Goal: Information Seeking & Learning: Find specific fact

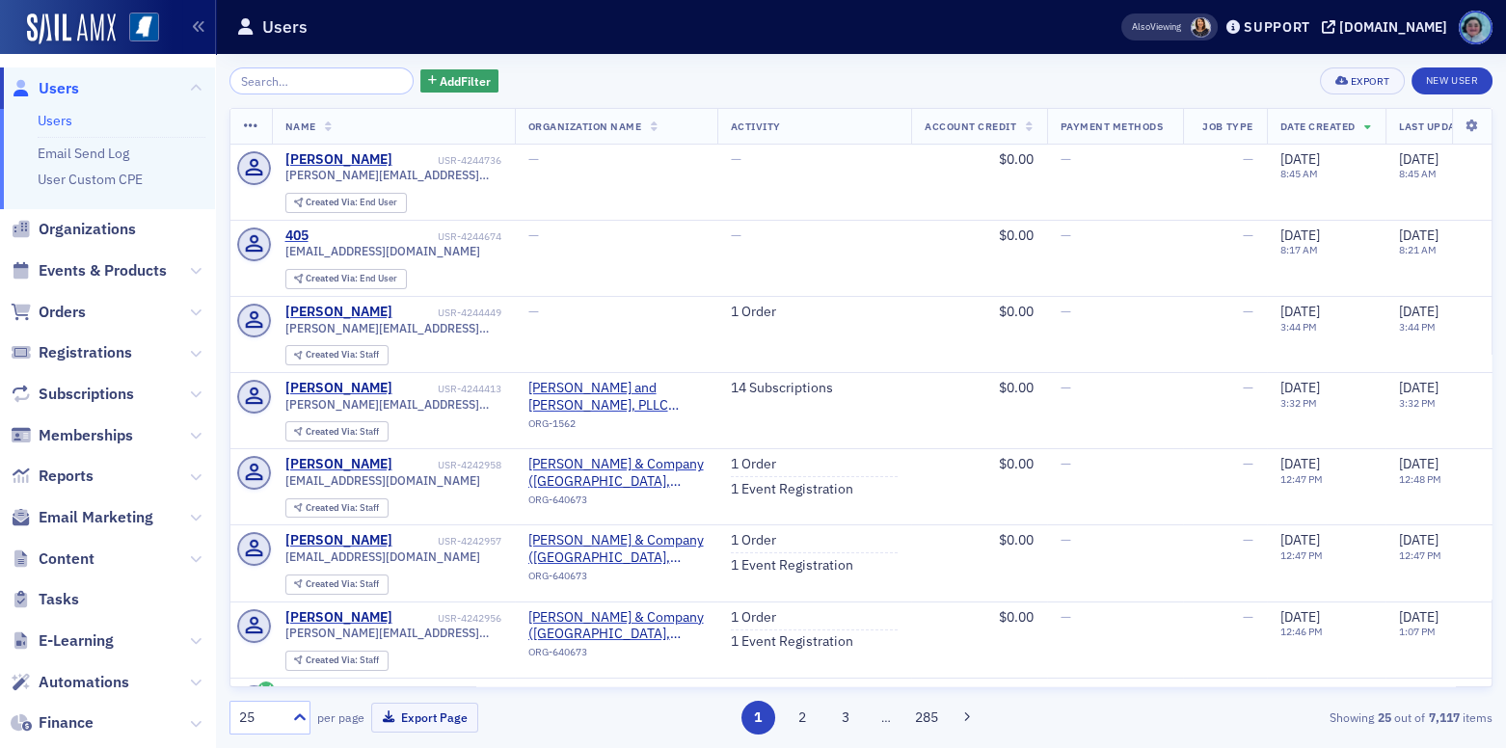
click at [347, 87] on input "search" at bounding box center [321, 80] width 184 height 27
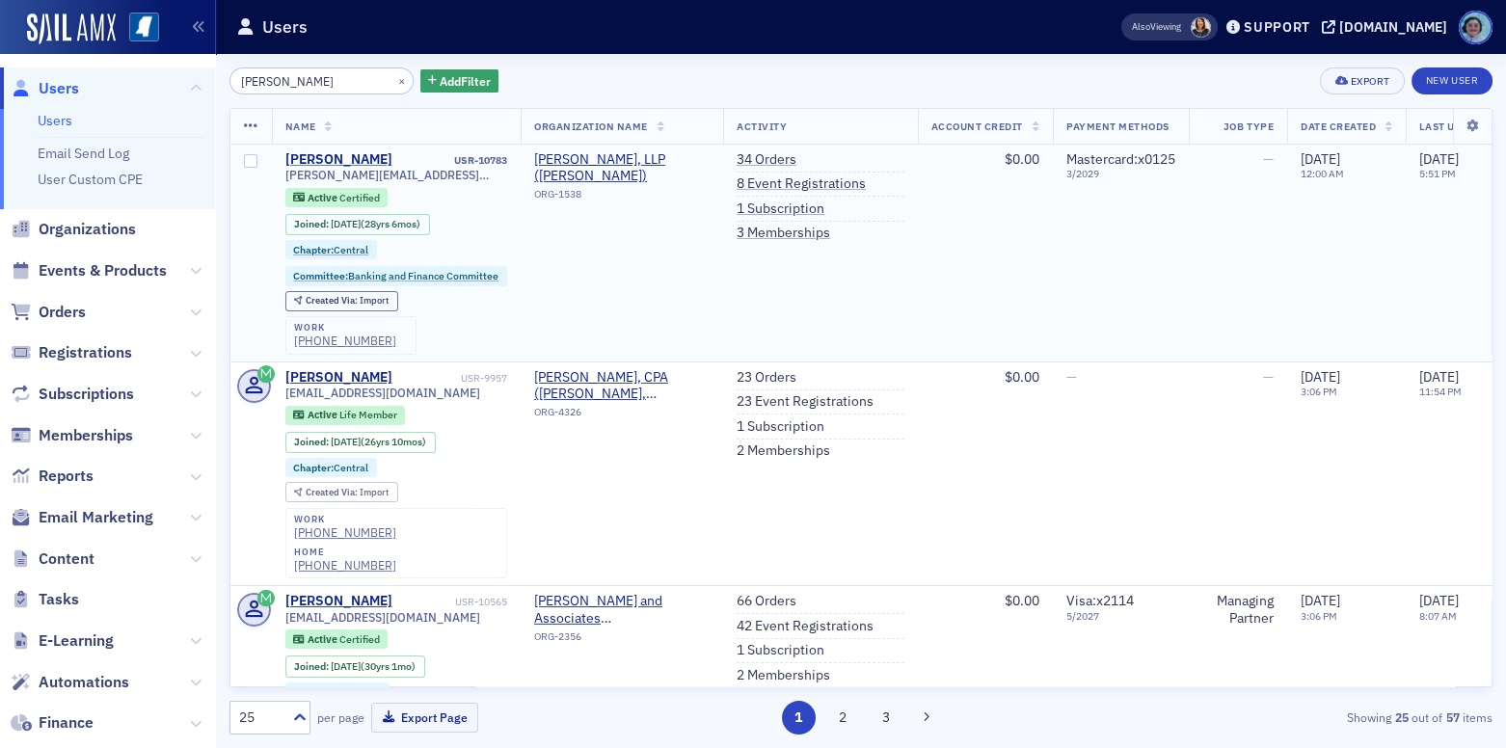
type input "[PERSON_NAME]"
click at [311, 159] on div "[PERSON_NAME]" at bounding box center [338, 159] width 107 height 17
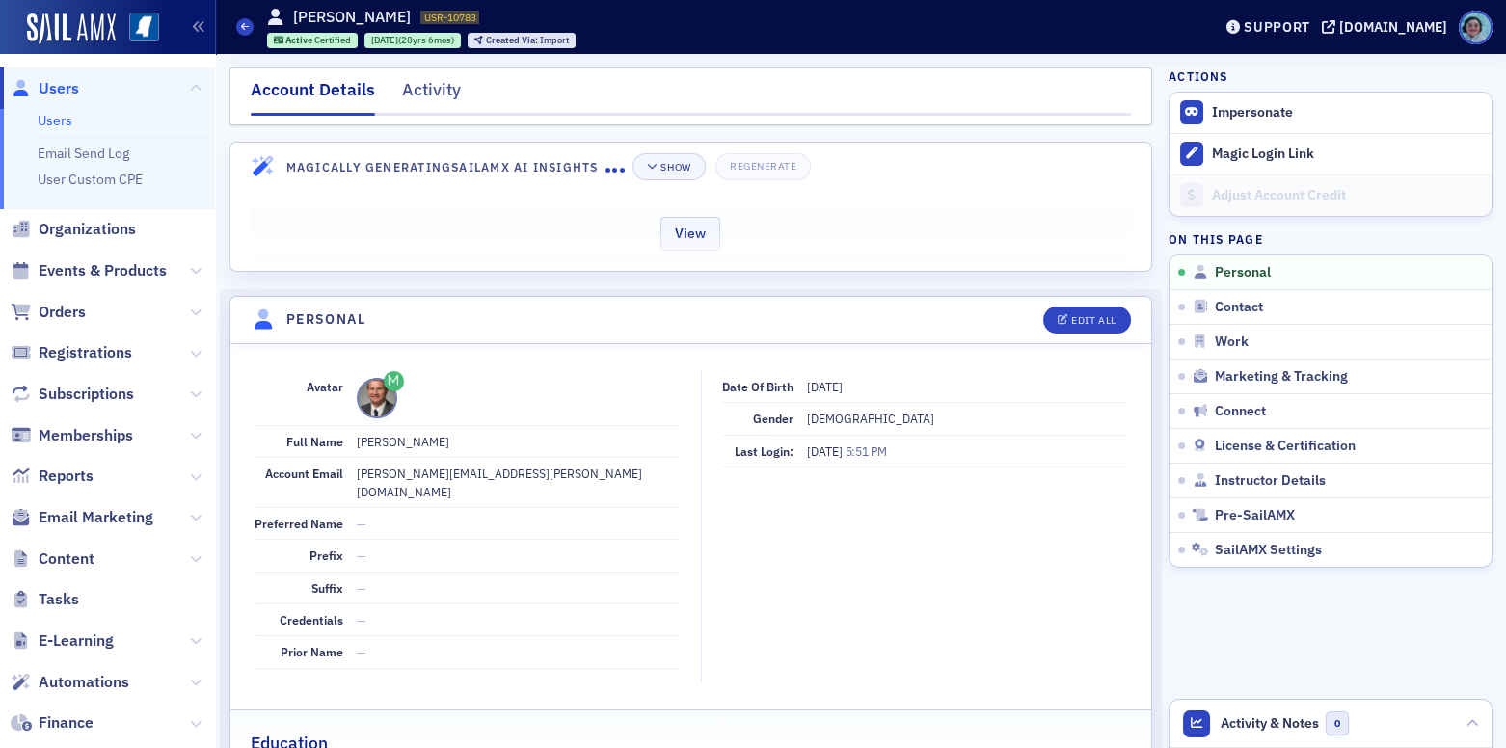
click at [902, 230] on div "View" at bounding box center [690, 230] width 921 height 81
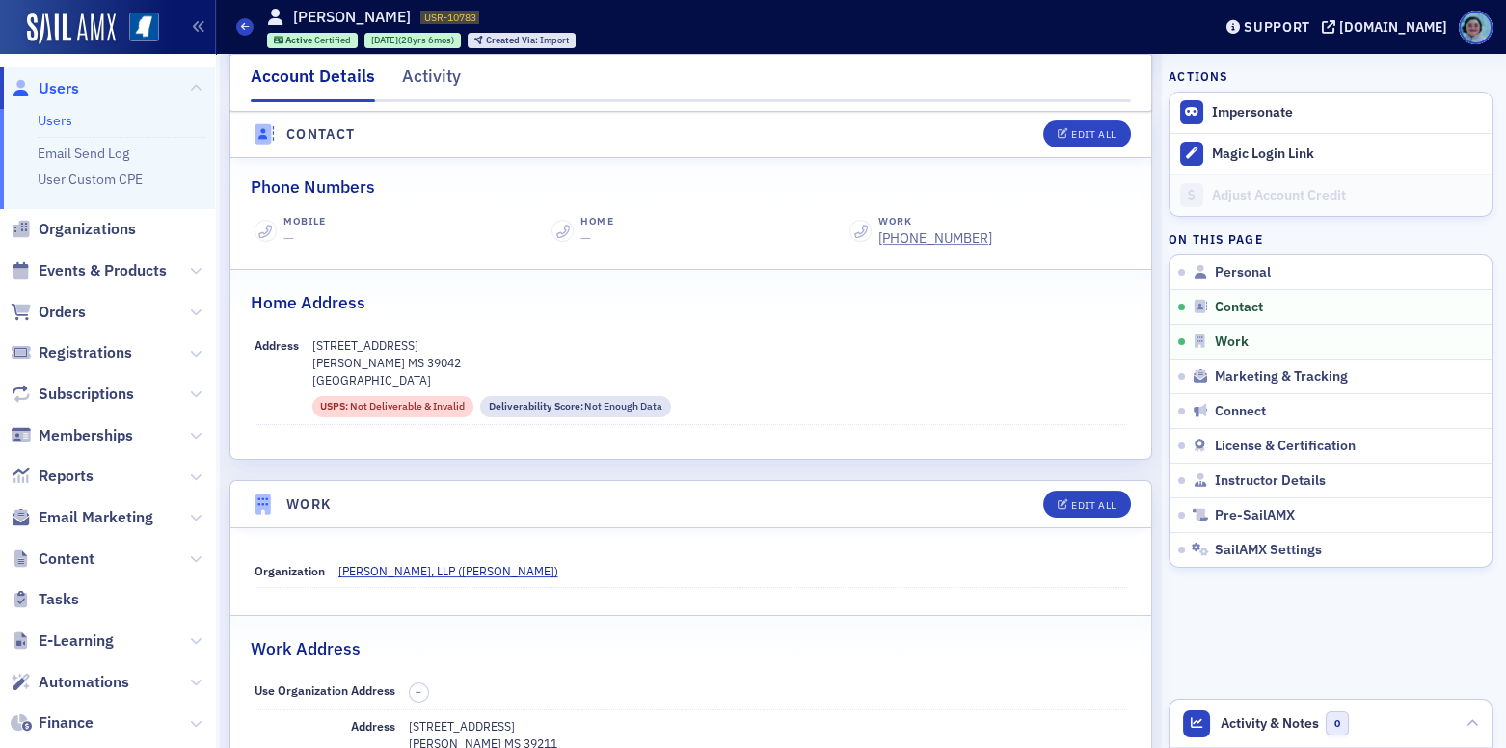
scroll to position [887, 0]
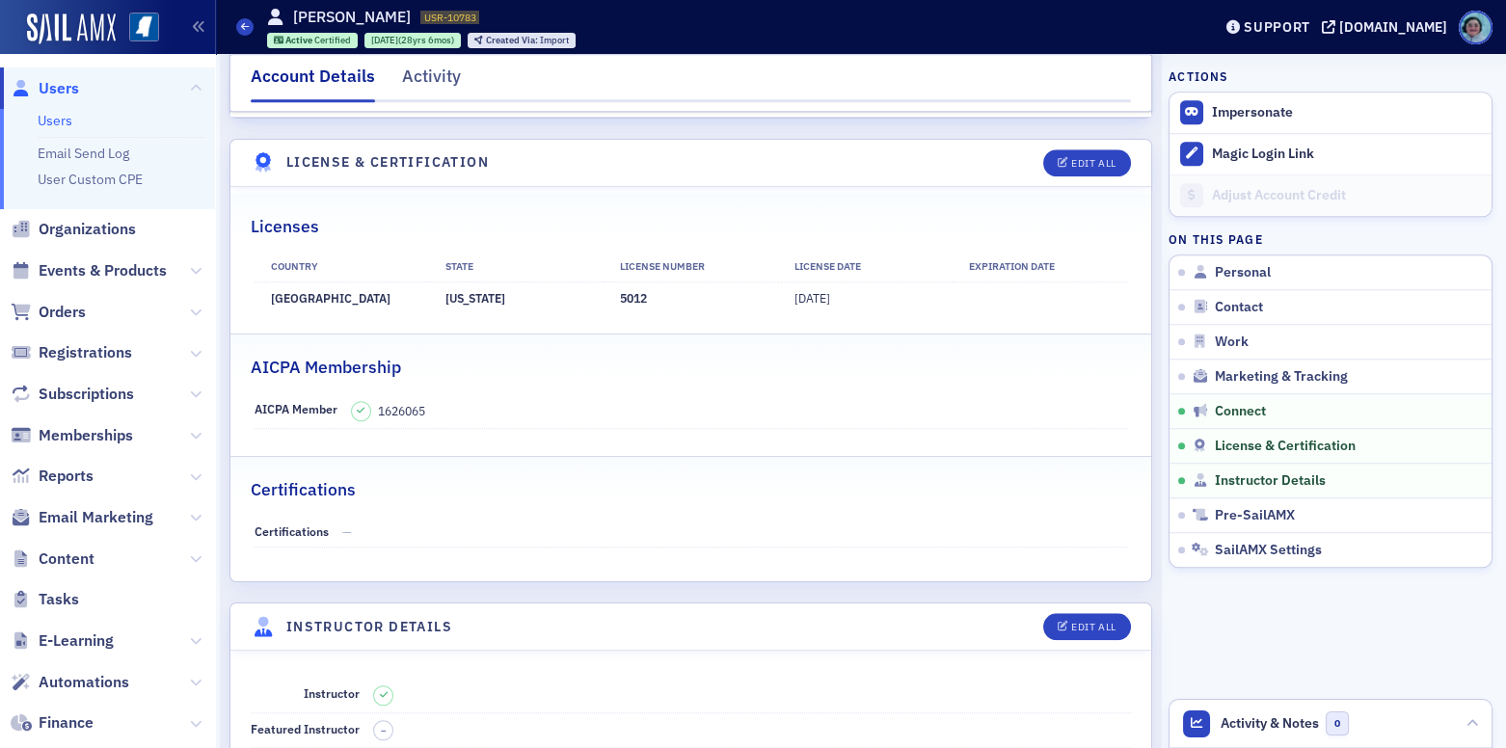
drag, startPoint x: 875, startPoint y: 291, endPoint x: 251, endPoint y: 194, distance: 632.3
click at [241, 218] on fieldset "Licenses Country State License Number License Date Expiration Date [GEOGRAPHIC_…" at bounding box center [690, 260] width 921 height 133
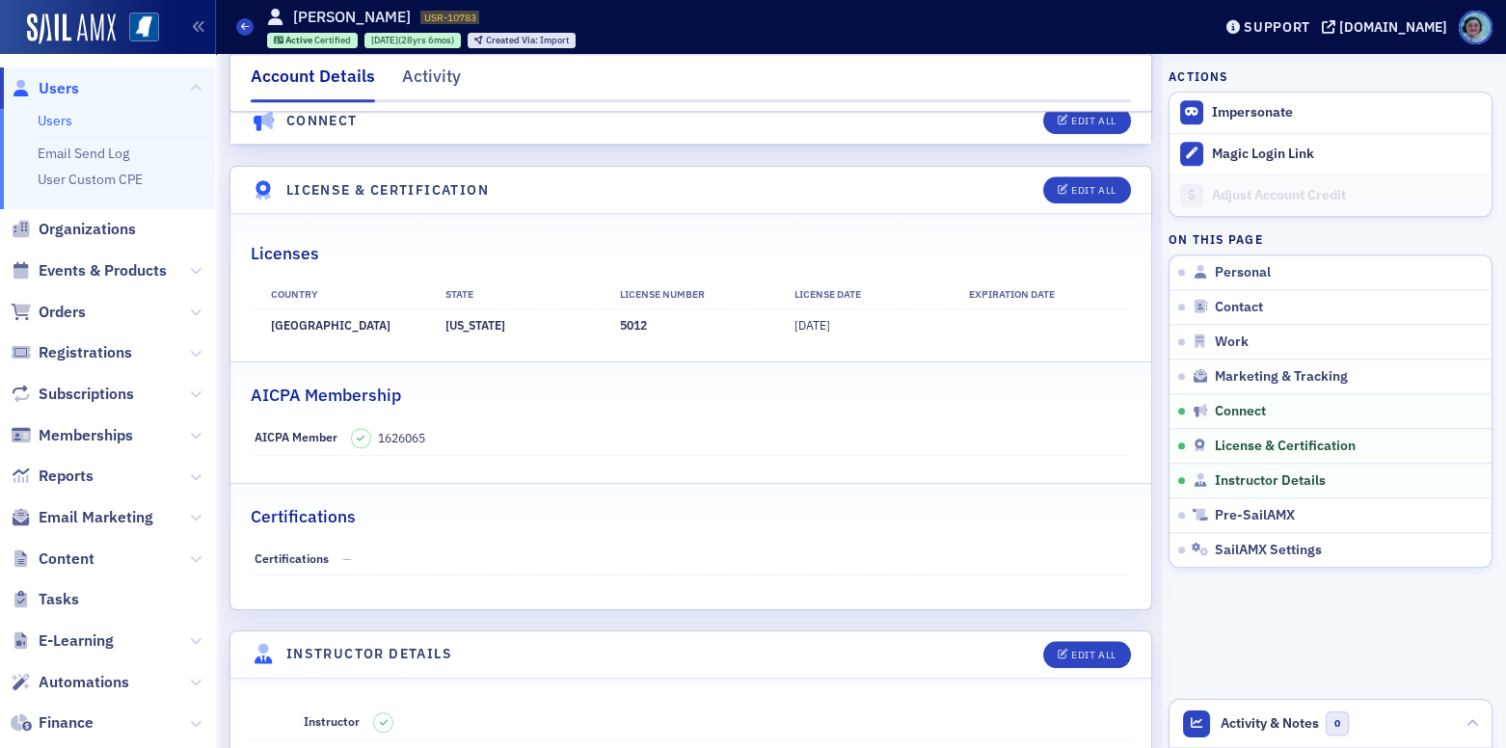
click at [259, 221] on div "Licenses" at bounding box center [691, 243] width 880 height 45
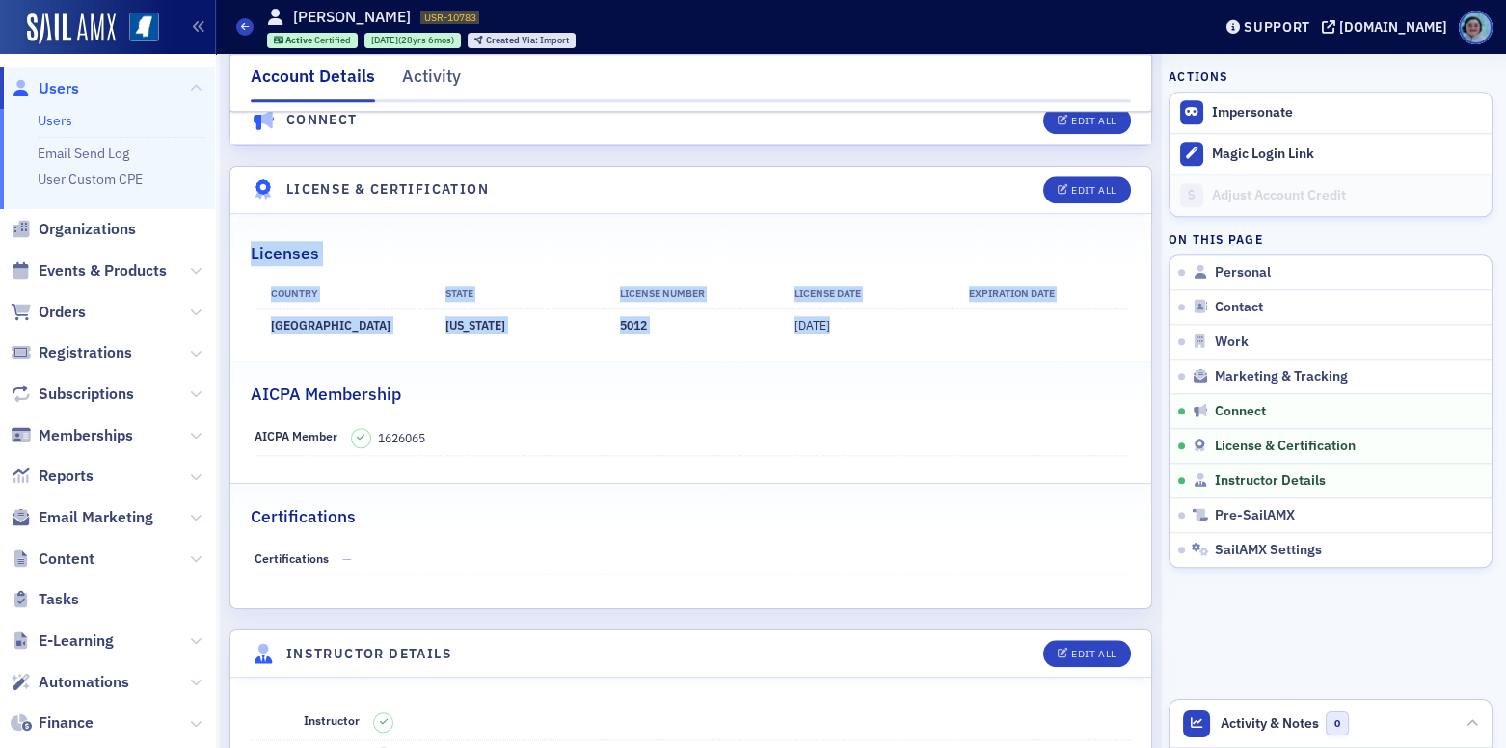
drag, startPoint x: 251, startPoint y: 228, endPoint x: 1039, endPoint y: 288, distance: 791.0
click at [1039, 288] on fieldset "Licenses Country State License Number License Date Expiration Date [GEOGRAPHIC_…" at bounding box center [690, 287] width 921 height 133
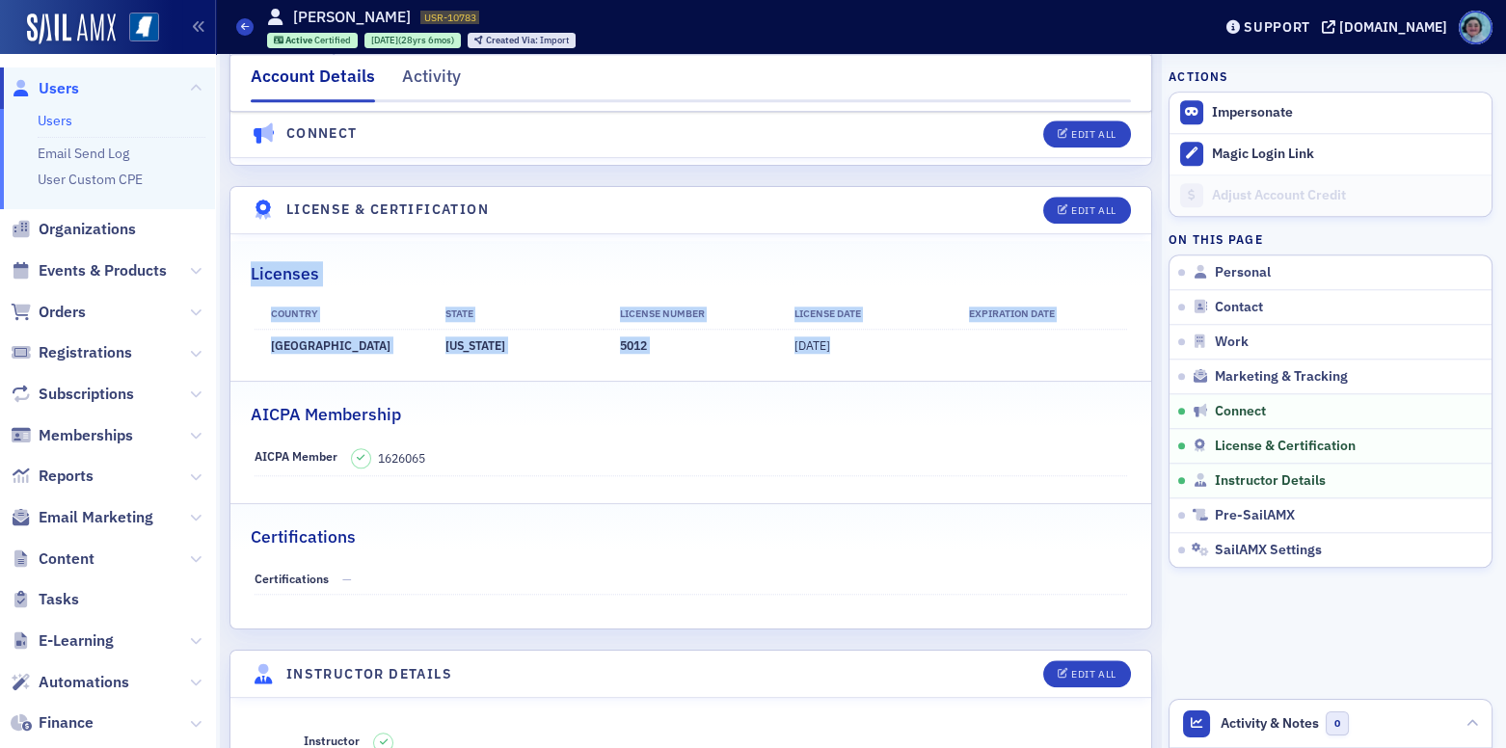
scroll to position [4210, 0]
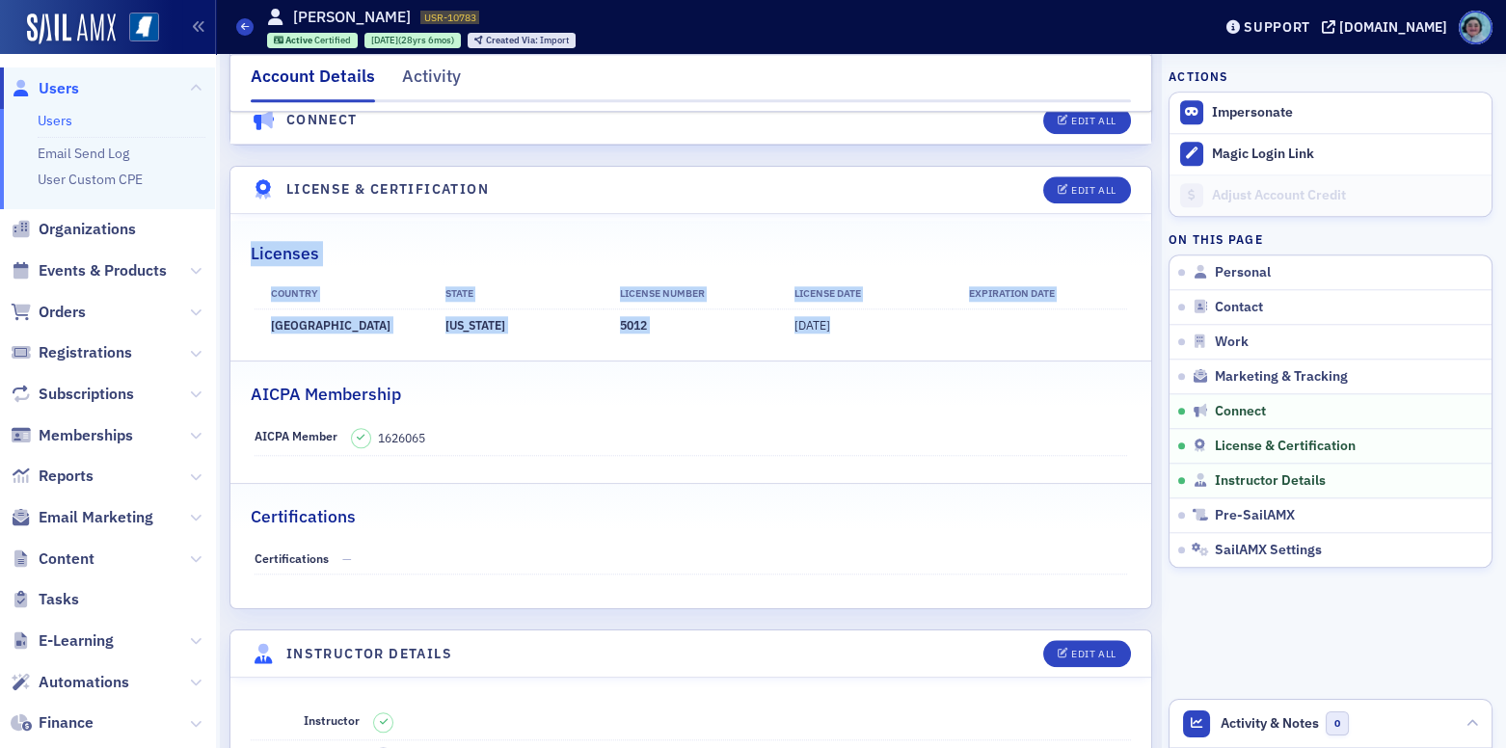
click at [1036, 309] on td at bounding box center [1040, 325] width 175 height 32
drag, startPoint x: 1013, startPoint y: 299, endPoint x: 252, endPoint y: 233, distance: 764.5
click at [252, 233] on fieldset "Licenses Country State License Number License Date Expiration Date [GEOGRAPHIC_…" at bounding box center [690, 287] width 921 height 133
click at [339, 230] on div "Licenses" at bounding box center [691, 243] width 880 height 45
